Goal: Task Accomplishment & Management: Manage account settings

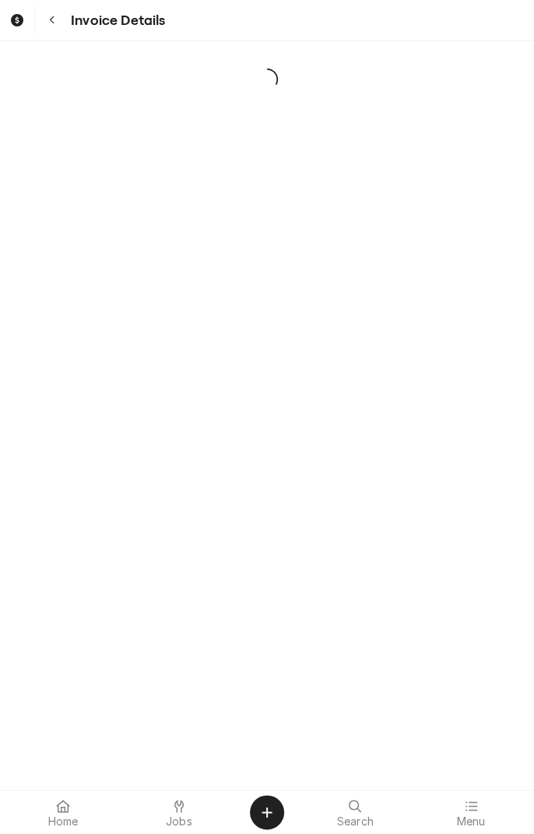
click at [181, 827] on span "Jobs" at bounding box center [179, 821] width 26 height 12
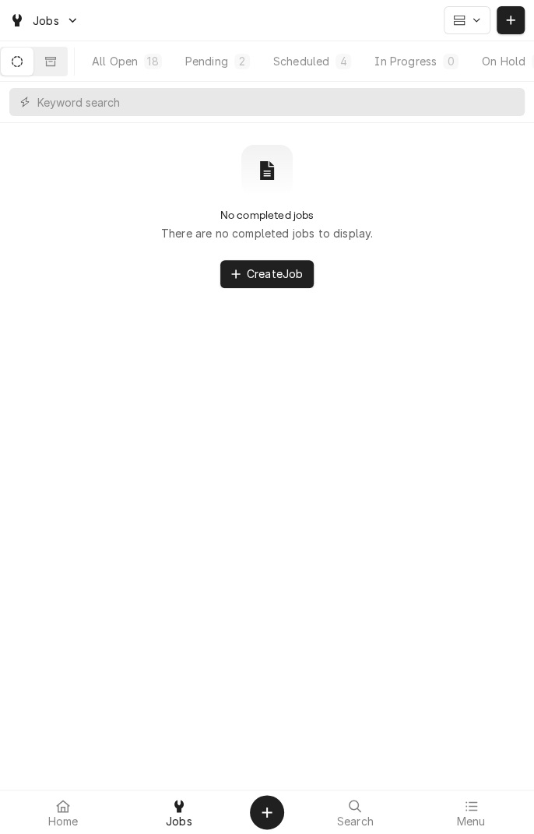
click at [185, 833] on div "Home Jobs Search Menu" at bounding box center [267, 812] width 534 height 44
click at [22, 65] on icon "Dynamic Content Wrapper" at bounding box center [17, 61] width 11 height 11
click at [477, 71] on button "Completed 0" at bounding box center [473, 61] width 102 height 28
click at [177, 815] on div at bounding box center [179, 806] width 19 height 19
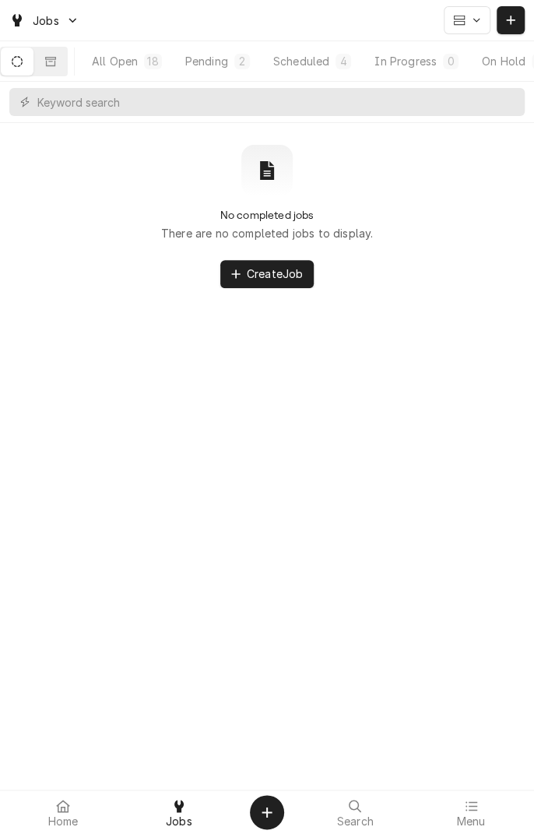
click at [29, 73] on button "Dynamic Content Wrapper" at bounding box center [17, 61] width 33 height 28
click at [181, 65] on div "Scheduled" at bounding box center [163, 61] width 56 height 16
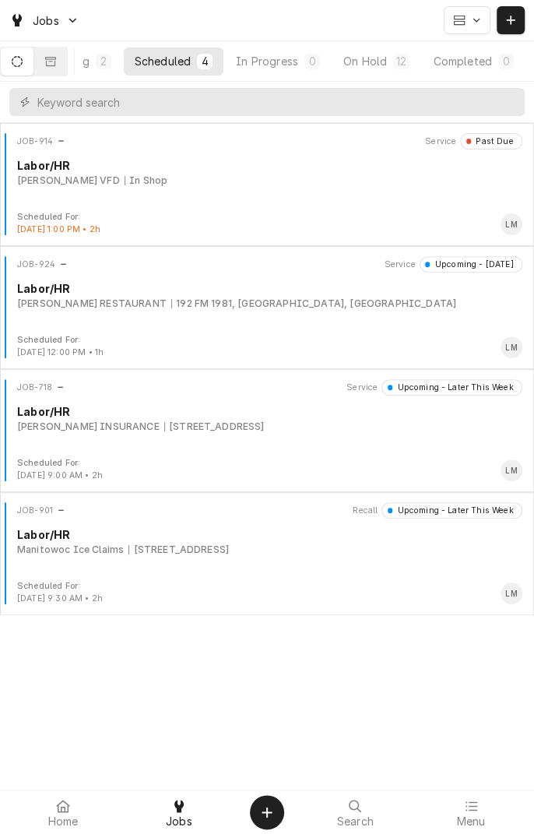
click at [56, 64] on icon "Dynamic Content Wrapper" at bounding box center [50, 61] width 11 height 11
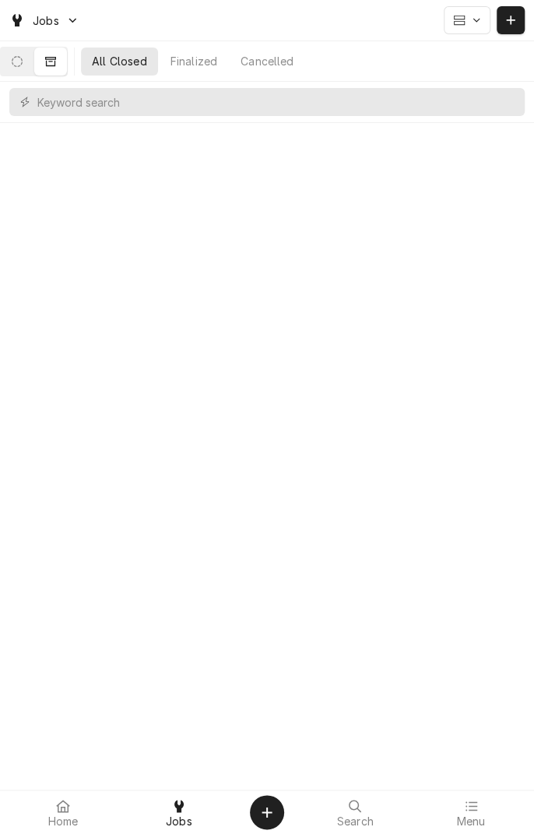
scroll to position [0, 0]
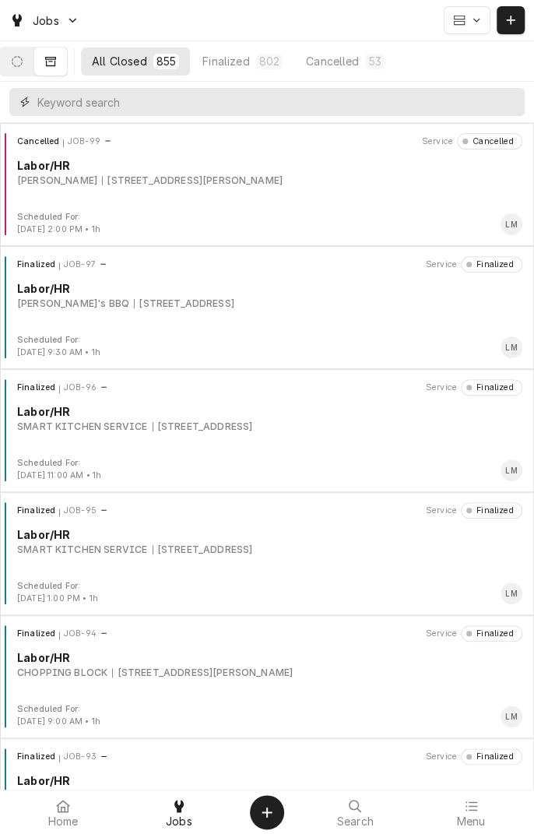
click at [311, 105] on input "Dynamic Content Wrapper" at bounding box center [277, 102] width 480 height 28
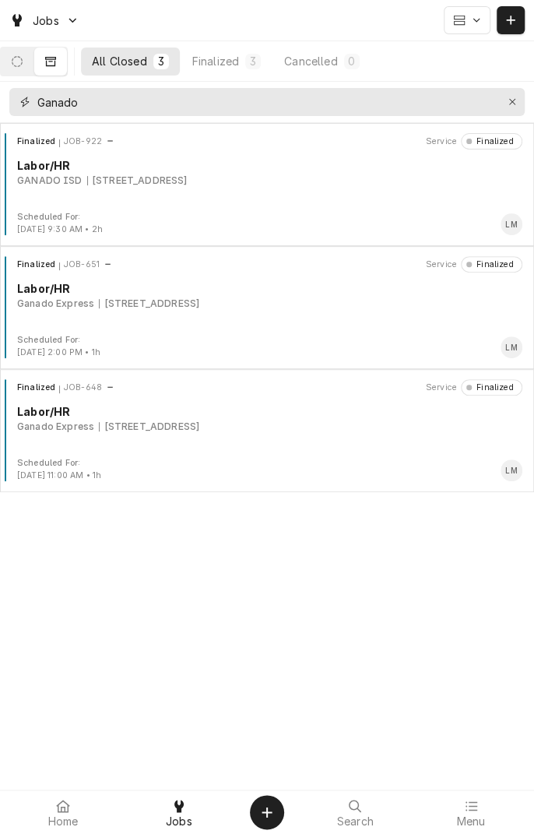
type input "Ganado"
click at [167, 195] on div "Finalized JOB-922 Service Finalized Labor/HR GANADO ISD 304 W Rodgers, Ganado, …" at bounding box center [267, 172] width 522 height 78
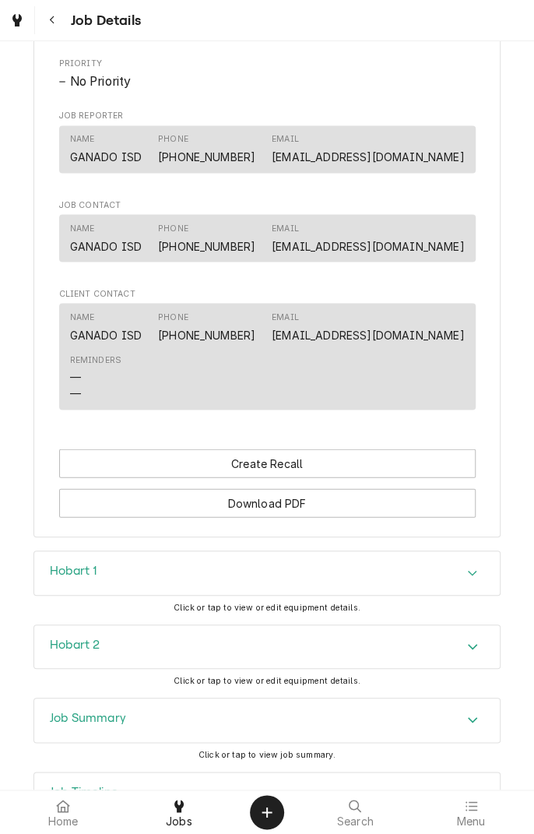
scroll to position [785, 0]
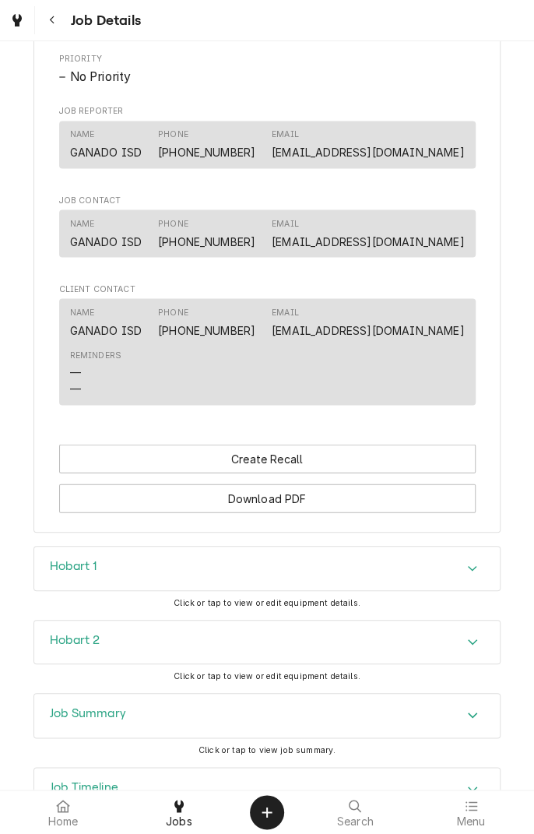
click at [472, 578] on div "Accordion Header" at bounding box center [472, 568] width 23 height 19
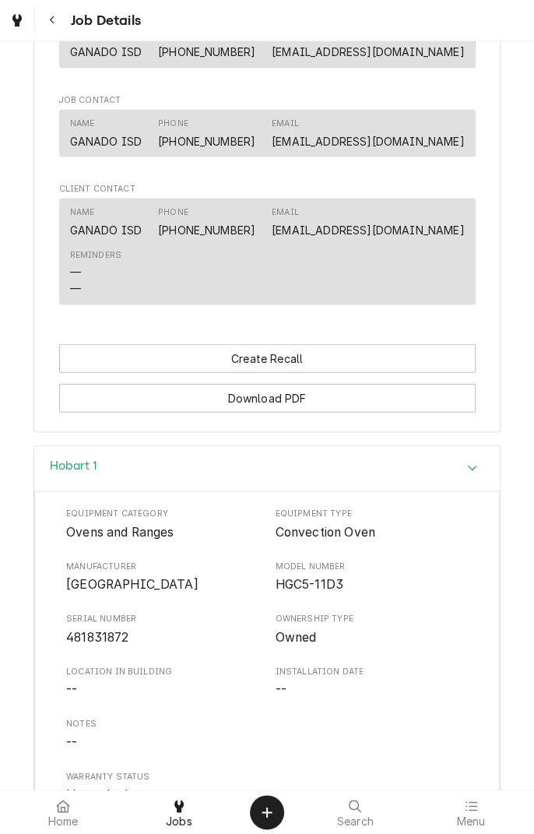
scroll to position [888, 0]
